Goal: Information Seeking & Learning: Find specific fact

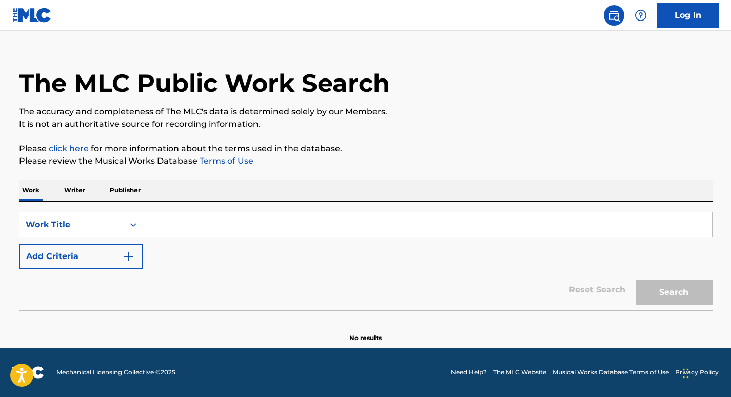
scroll to position [16, 0]
click at [84, 245] on button "Add Criteria" at bounding box center [81, 257] width 124 height 26
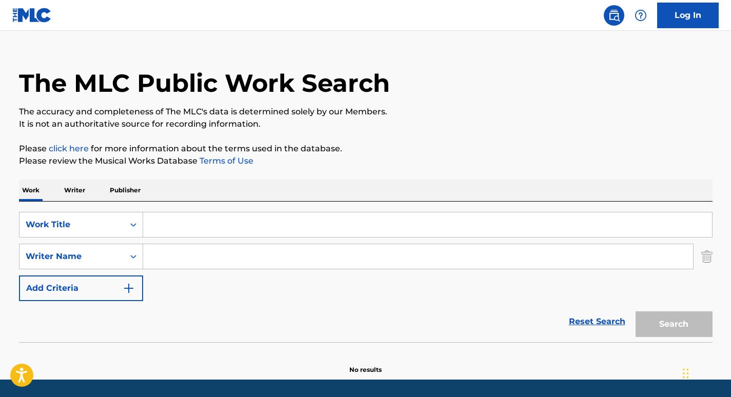
click at [168, 256] on input "Search Form" at bounding box center [418, 256] width 550 height 25
paste input "Bhatti"
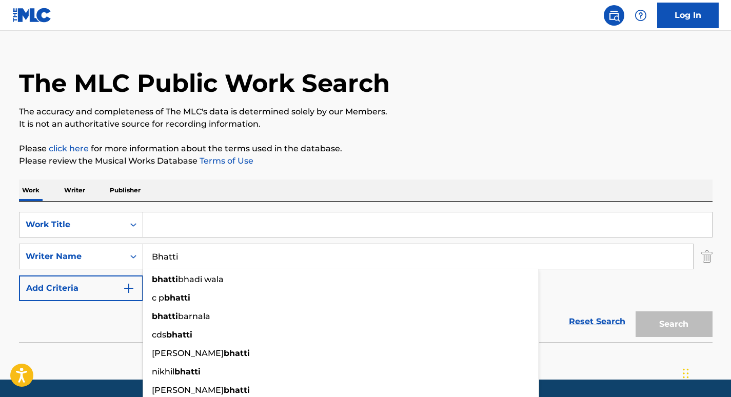
type input "Bhatti"
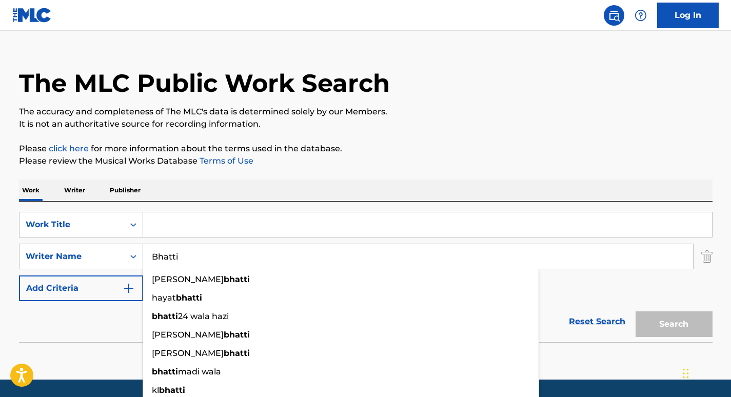
click at [202, 222] on input "Search Form" at bounding box center [427, 224] width 569 height 25
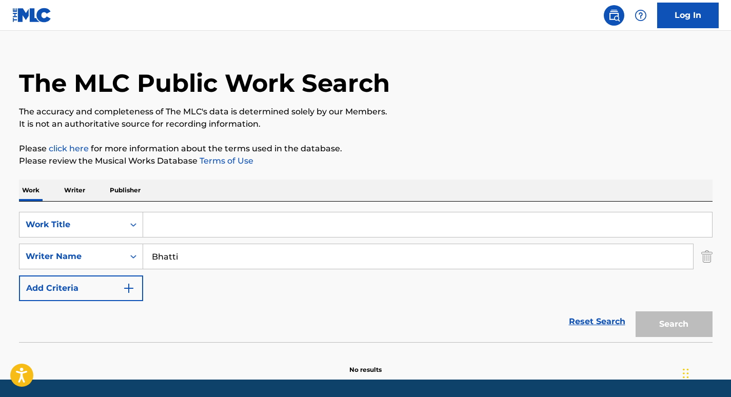
paste input "Winter Meditation (after The Four Seasons, Violin Concerto, RV 297: II. [GEOGRA…"
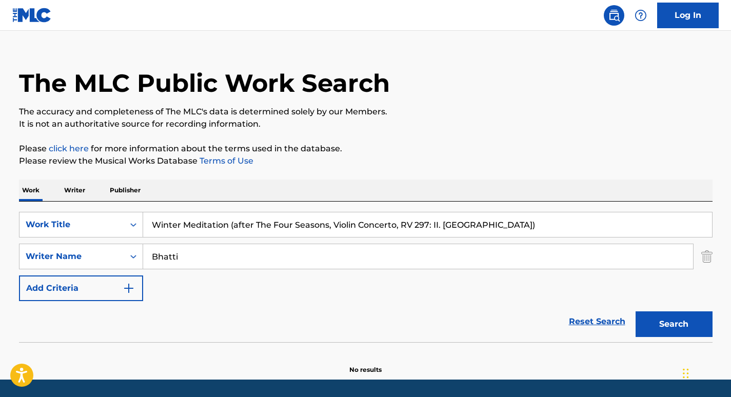
type input "Winter Meditation (after The Four Seasons, Violin Concerto, RV 297: II. [GEOGRA…"
click at [643, 322] on button "Search" at bounding box center [674, 324] width 77 height 26
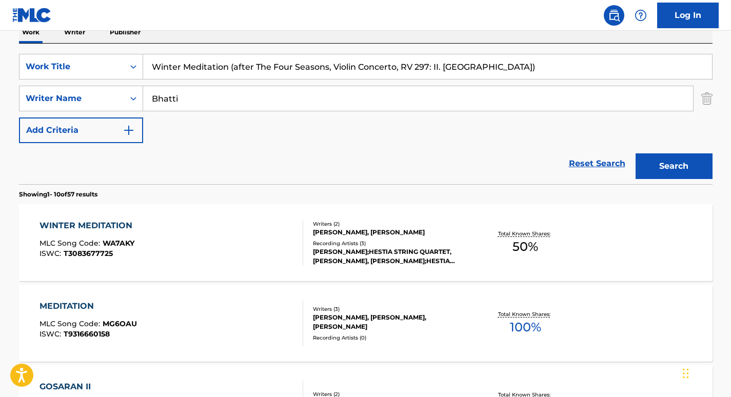
scroll to position [185, 0]
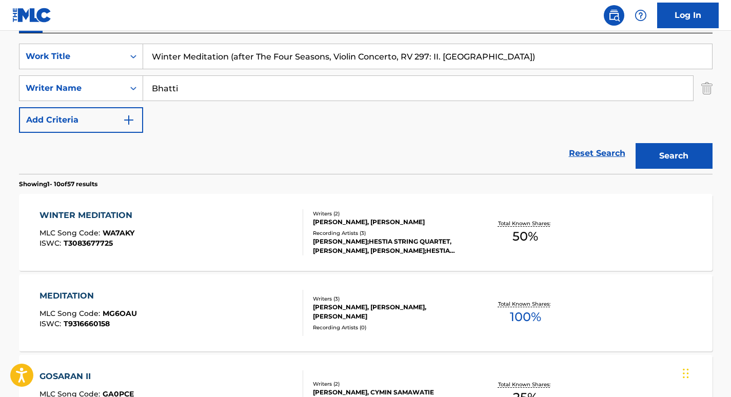
click at [83, 214] on div "WINTER MEDITATION" at bounding box center [88, 215] width 98 height 12
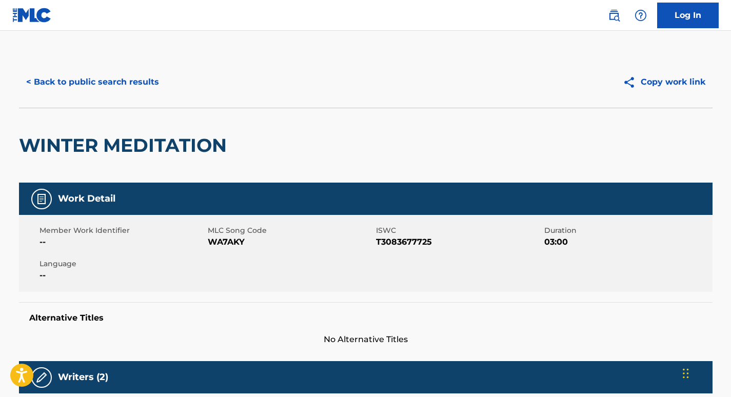
click at [220, 240] on span "WA7AKY" at bounding box center [291, 242] width 166 height 12
copy span "WA7AKY"
click at [87, 88] on button "< Back to public search results" at bounding box center [92, 82] width 147 height 26
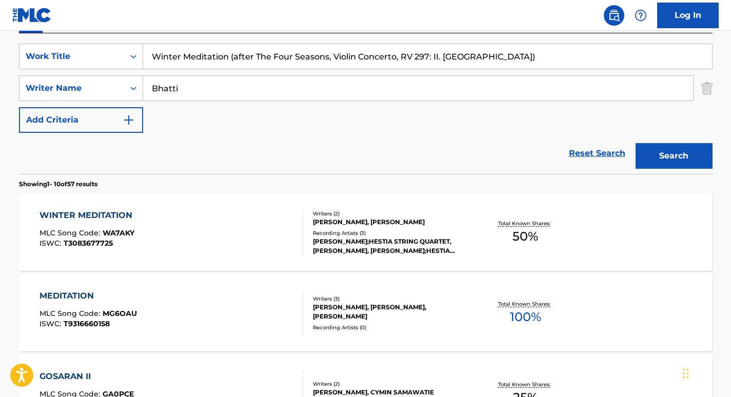
click at [183, 91] on input "Bhatti" at bounding box center [418, 88] width 550 height 25
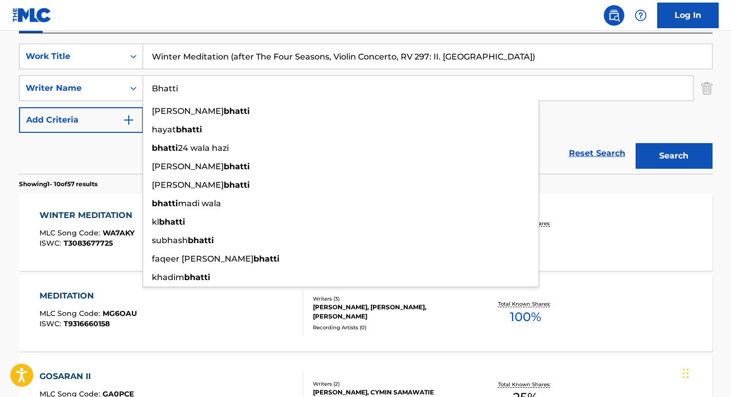
click at [183, 91] on input "Bhatti" at bounding box center [418, 88] width 550 height 25
paste input "Kondonassis"
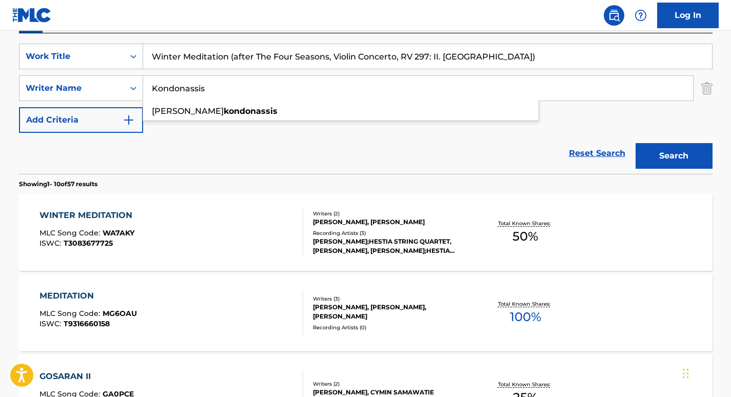
type input "Kondonassis"
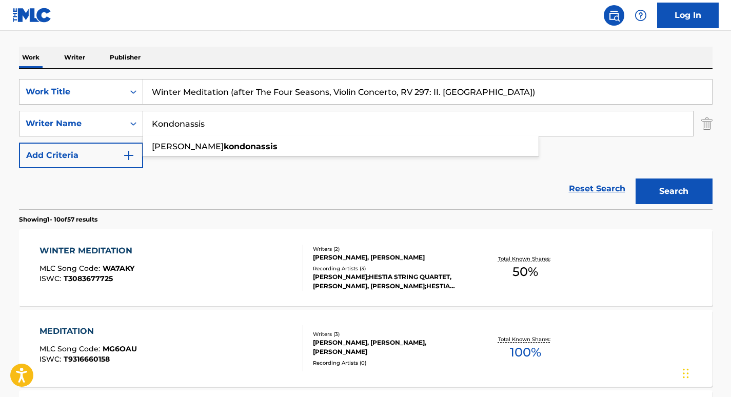
scroll to position [147, 0]
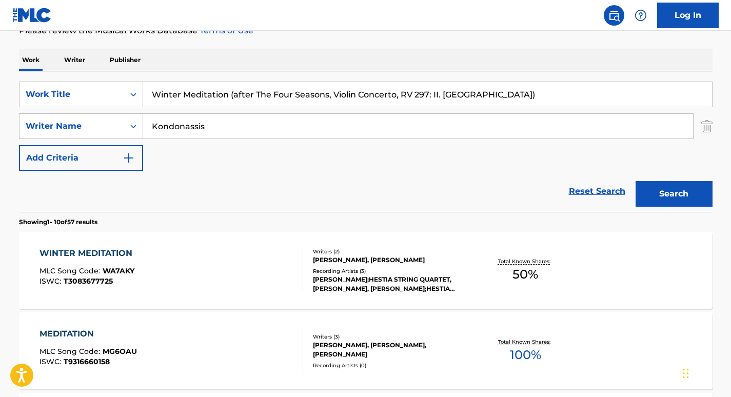
click at [317, 87] on input "Winter Meditation (after The Four Seasons, Violin Concerto, RV 297: II. [GEOGRA…" at bounding box center [427, 94] width 569 height 25
paste input "The Four Seasons, Violin Concerto in F Minor, Op. 8 No. 4, RV 297 "Winter": II.…"
click at [636, 181] on button "Search" at bounding box center [674, 194] width 77 height 26
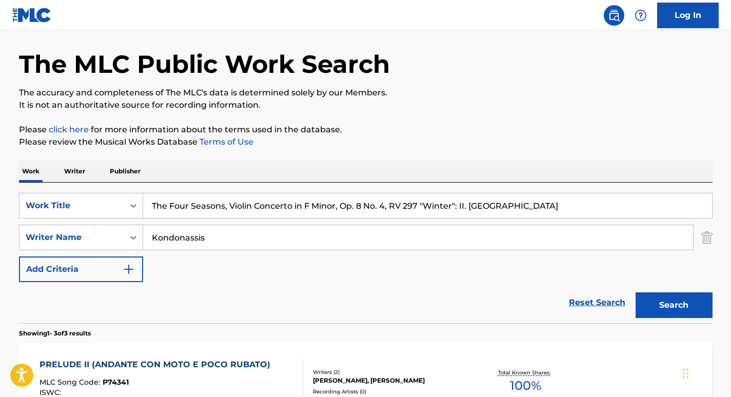
scroll to position [0, 0]
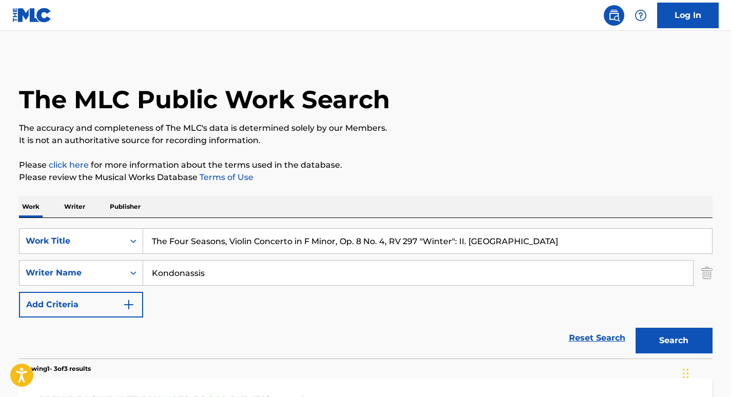
click at [284, 236] on input "The Four Seasons, Violin Concerto in F Minor, Op. 8 No. 4, RV 297 "Winter": II.…" at bounding box center [427, 241] width 569 height 25
paste input "4 Seasons: Violin Concerto in F Minor, Op. 8, No. 4, RV 297, "L'inverno" (Winte…"
type input "The 4 Seasons: Violin Concerto in F Minor, Op. 8, No. 4, RV 297, "L'inverno" (W…"
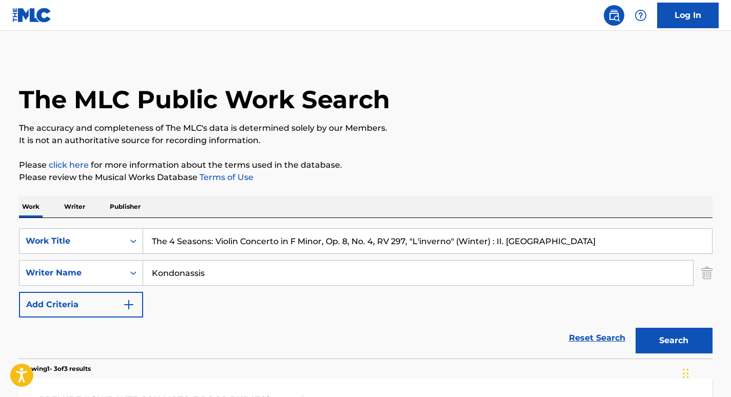
click at [190, 267] on input "Kondonassis" at bounding box center [418, 273] width 550 height 25
paste input "Paterson"
type input "Paterson"
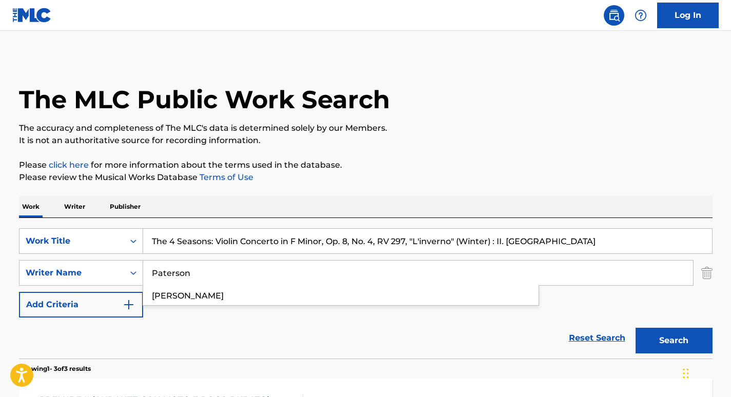
click at [636, 328] on button "Search" at bounding box center [674, 341] width 77 height 26
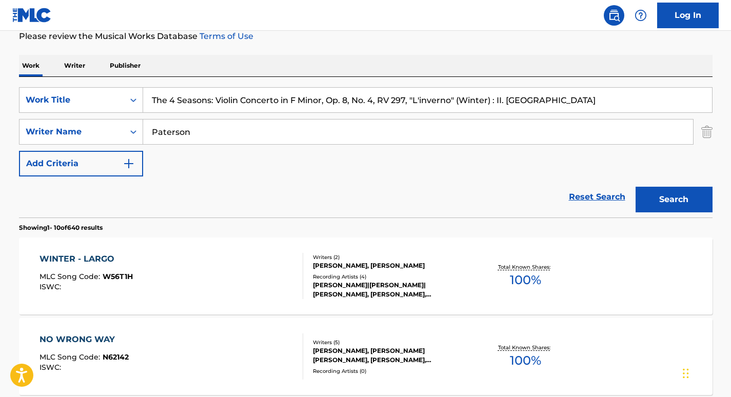
scroll to position [149, 0]
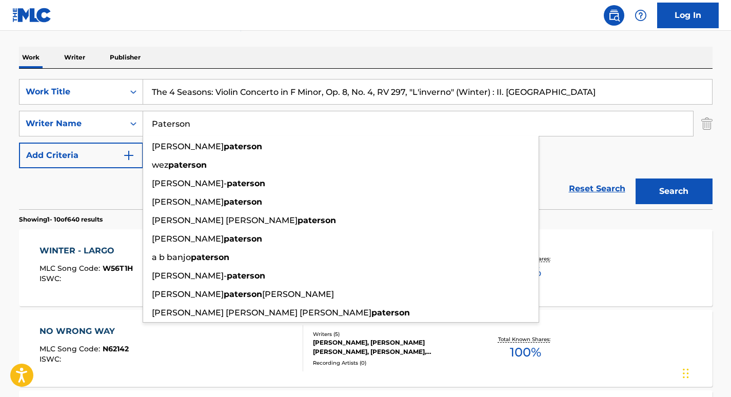
click at [570, 160] on div "SearchWithCriteria48548948-793c-4f23-bb28-0f13199ed706 Work Title The 4 Seasons…" at bounding box center [365, 123] width 693 height 89
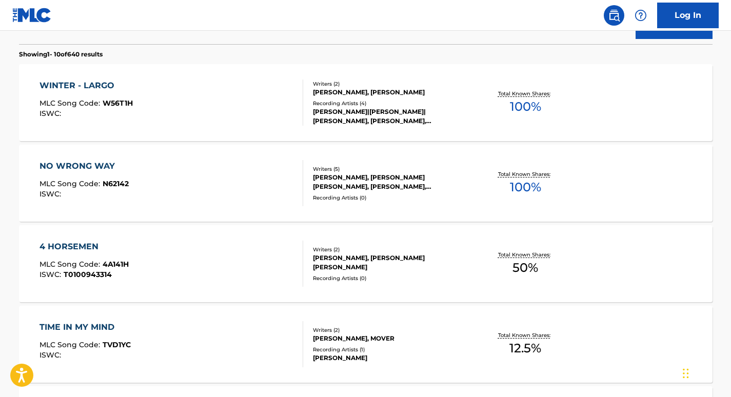
scroll to position [320, 0]
